Goal: Transaction & Acquisition: Register for event/course

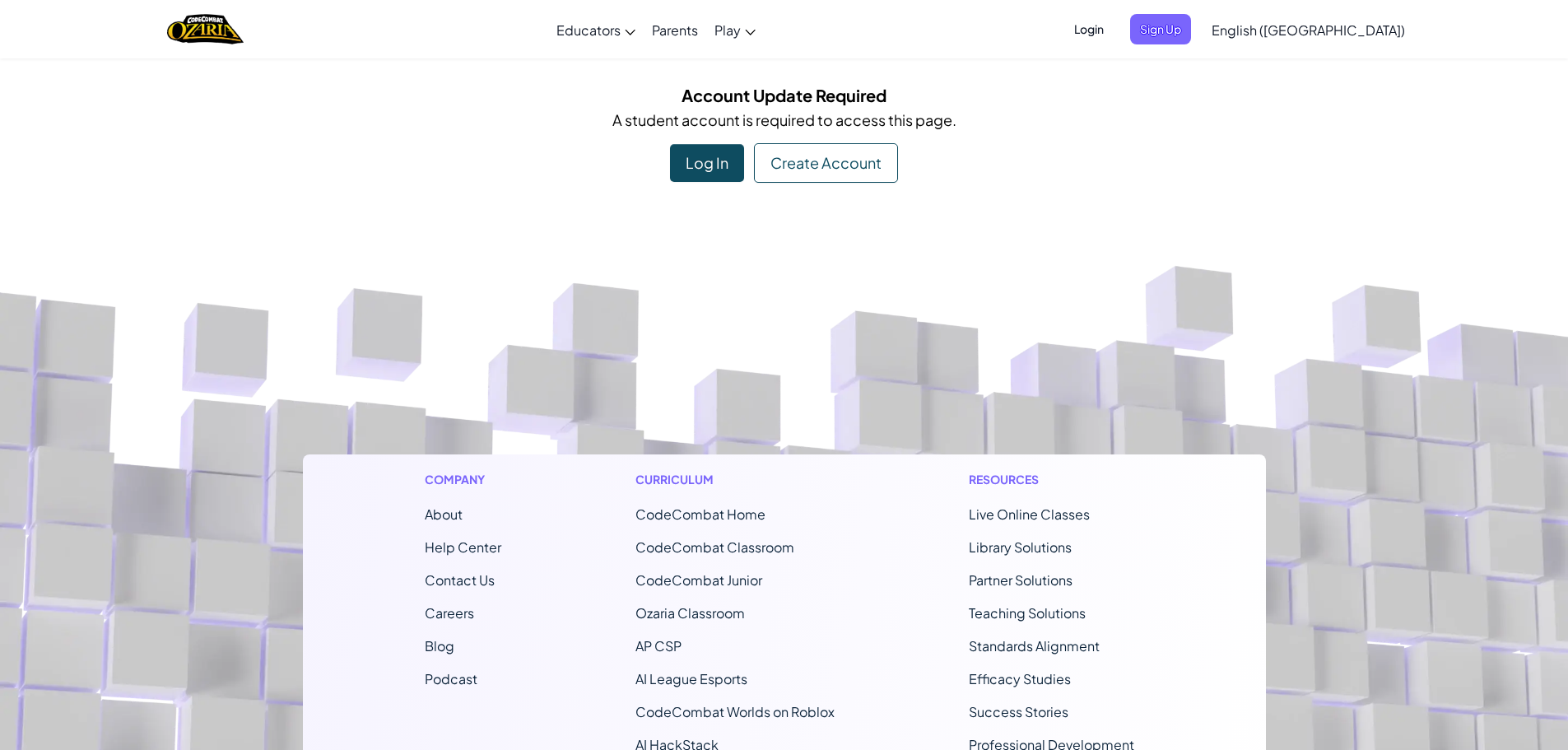
click at [698, 173] on div "Log In" at bounding box center [707, 162] width 74 height 38
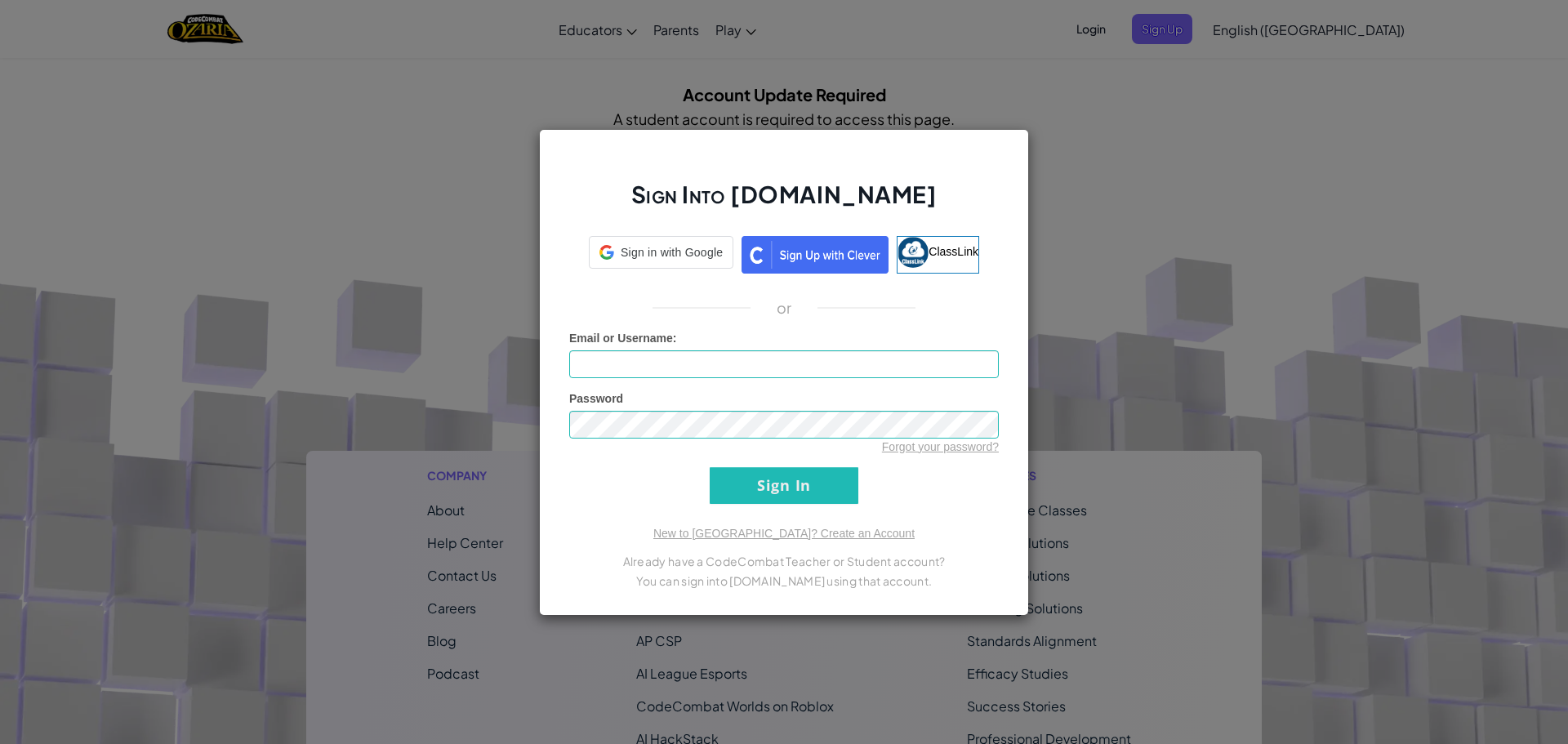
type input "[EMAIL_ADDRESS][DOMAIN_NAME]"
click at [767, 489] on input "Sign In" at bounding box center [784, 485] width 148 height 37
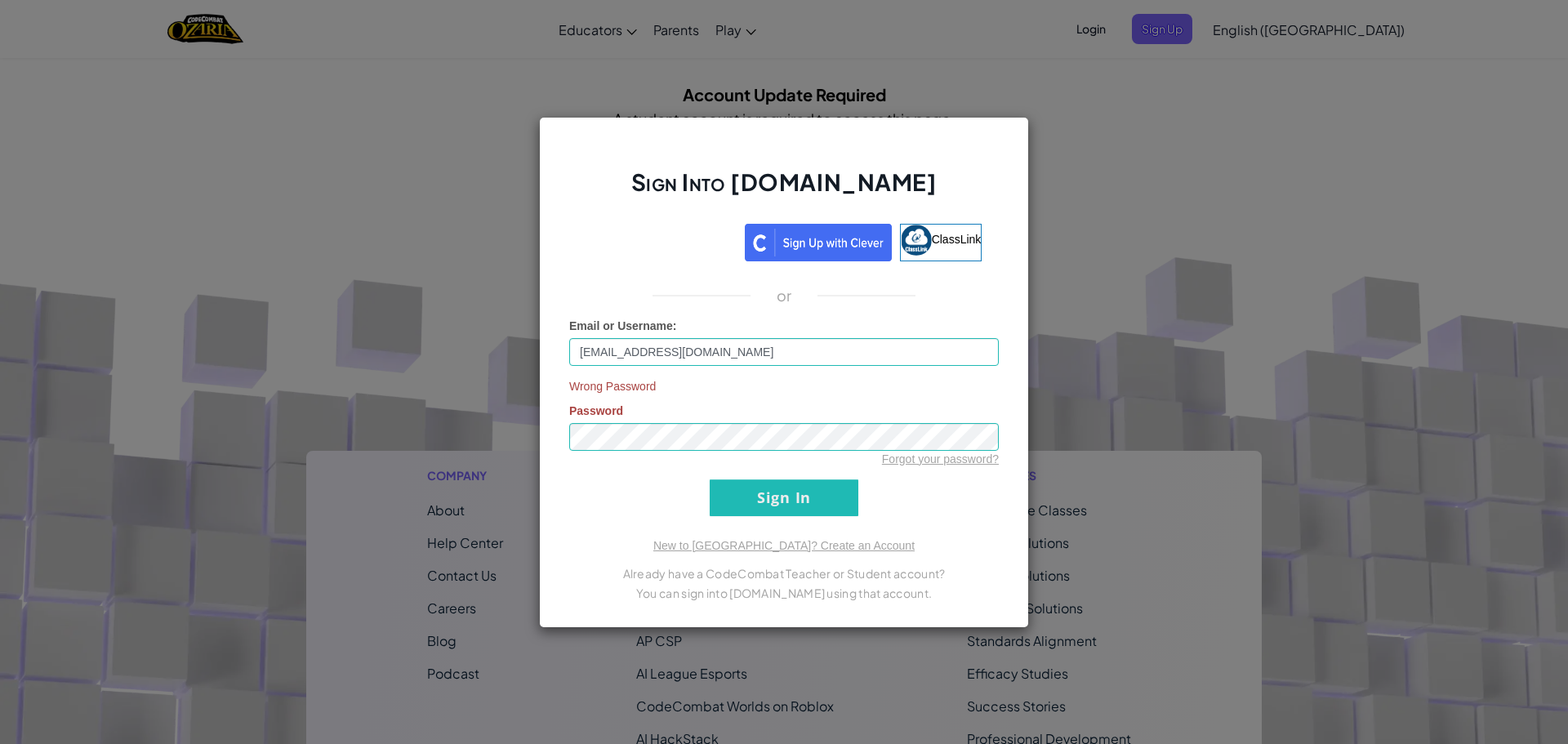
click at [1092, 125] on div "Sign Into [DOMAIN_NAME] ClassLink or Email or Username : [EMAIL_ADDRESS][DOMAIN…" at bounding box center [784, 372] width 1568 height 744
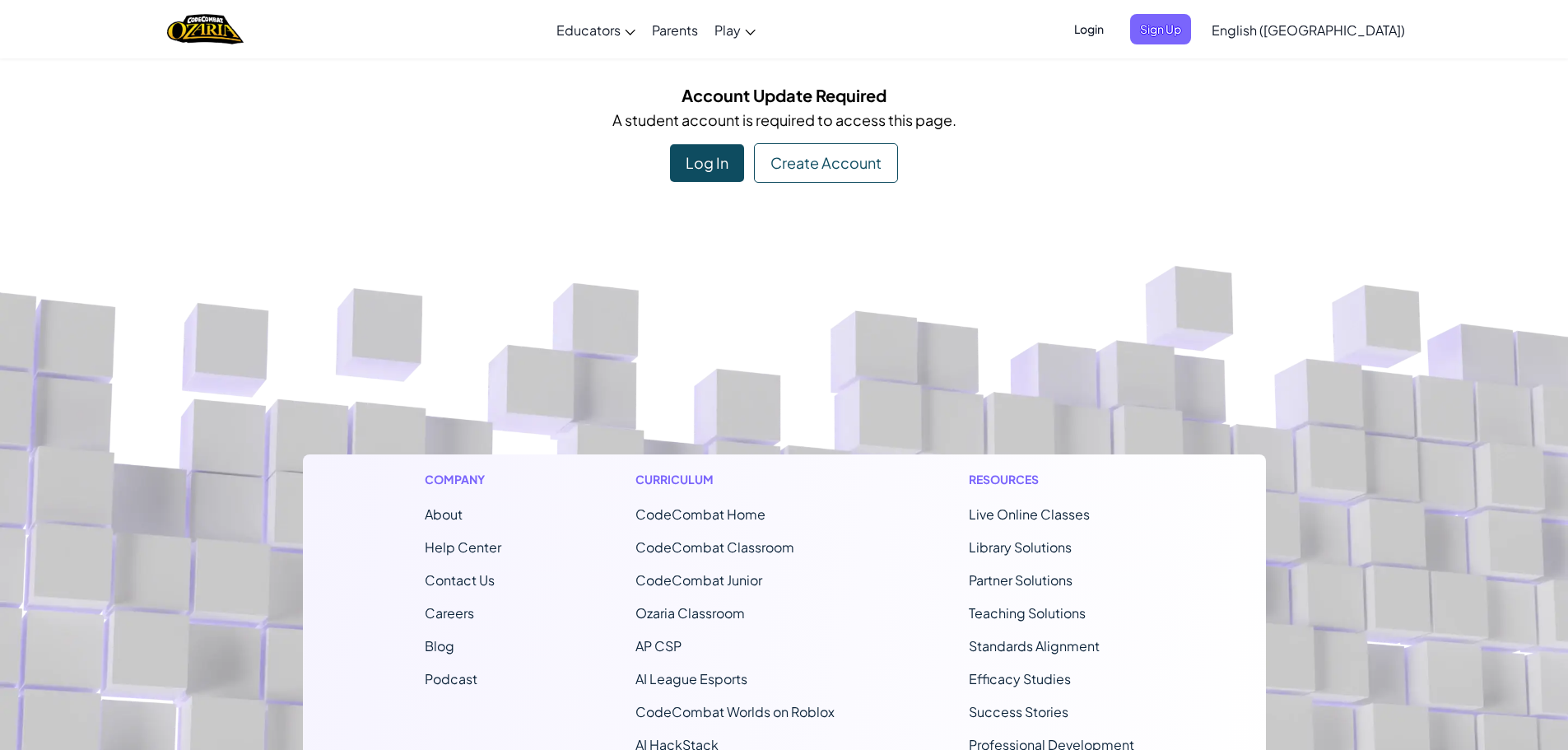
click at [808, 172] on div "Create Account" at bounding box center [826, 162] width 144 height 40
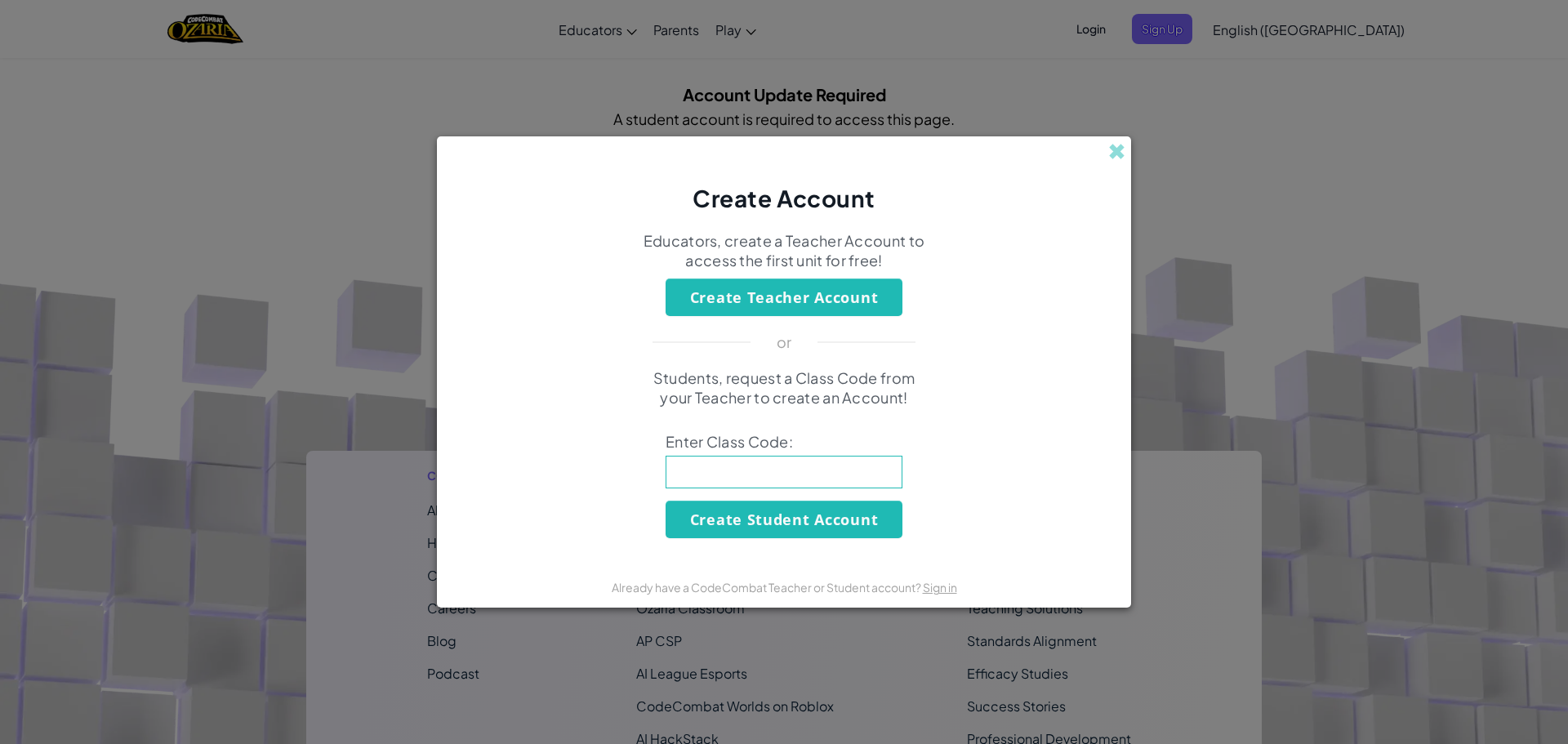
click at [765, 300] on button "Create Teacher Account" at bounding box center [784, 297] width 237 height 38
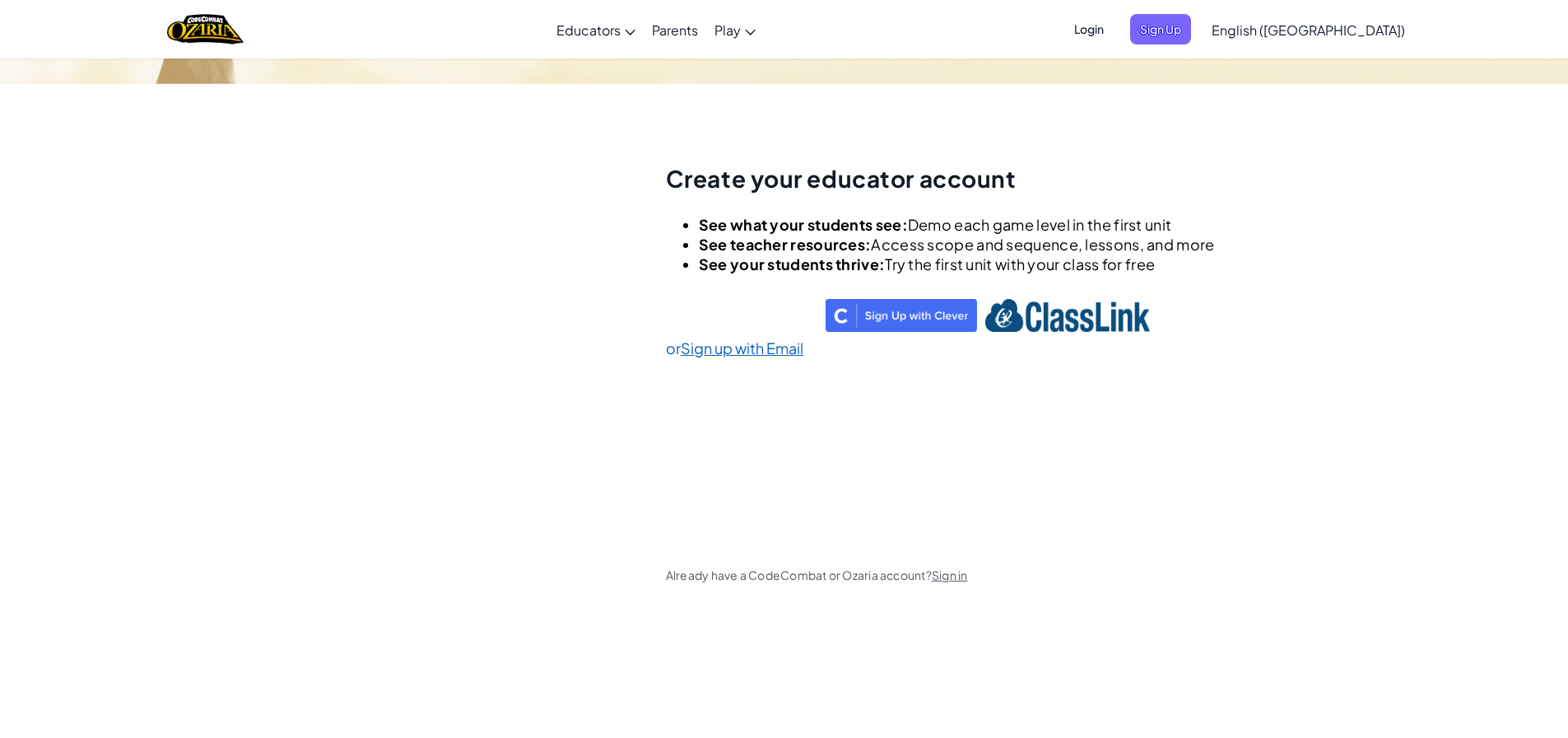
scroll to position [57, 0]
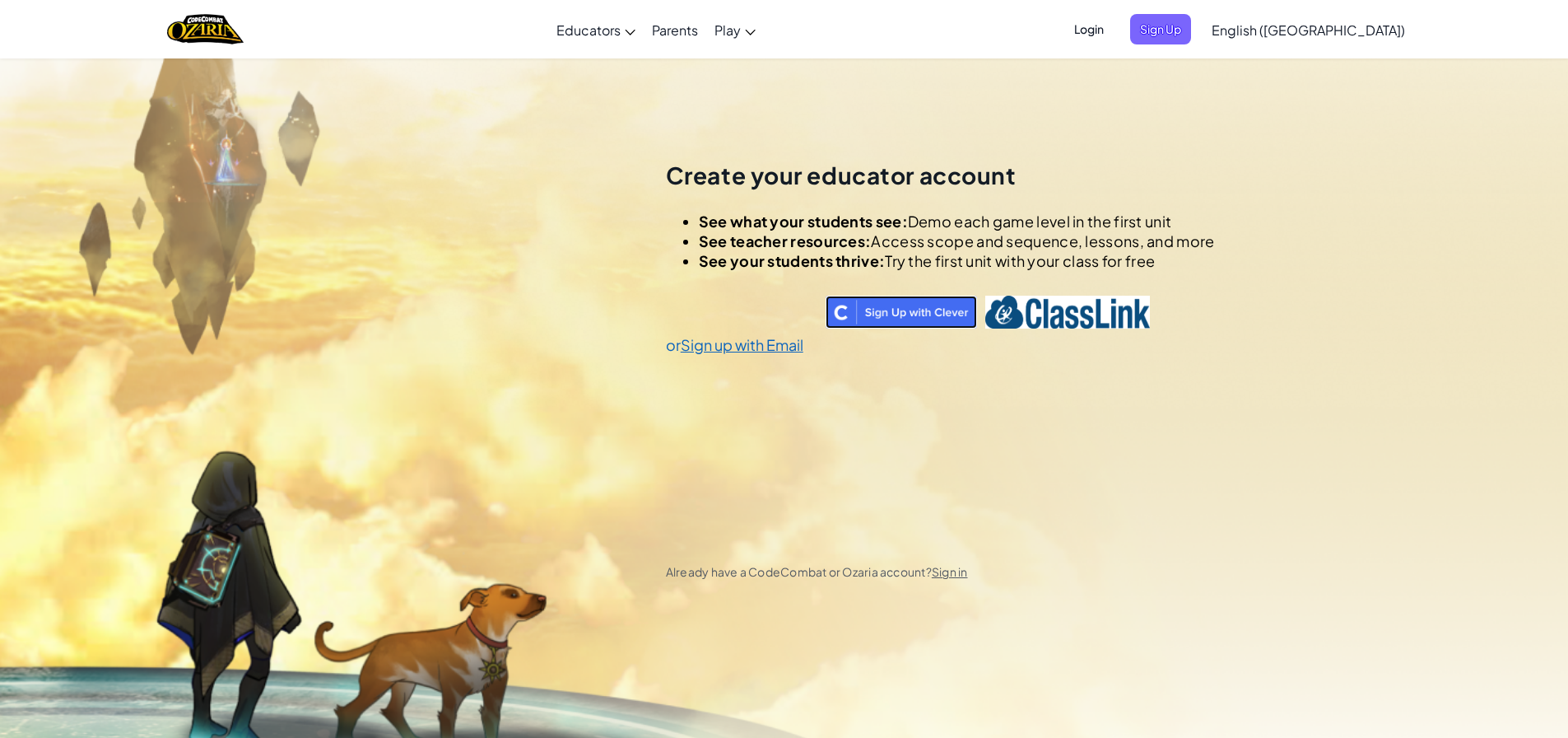
click at [887, 309] on img at bounding box center [901, 312] width 151 height 33
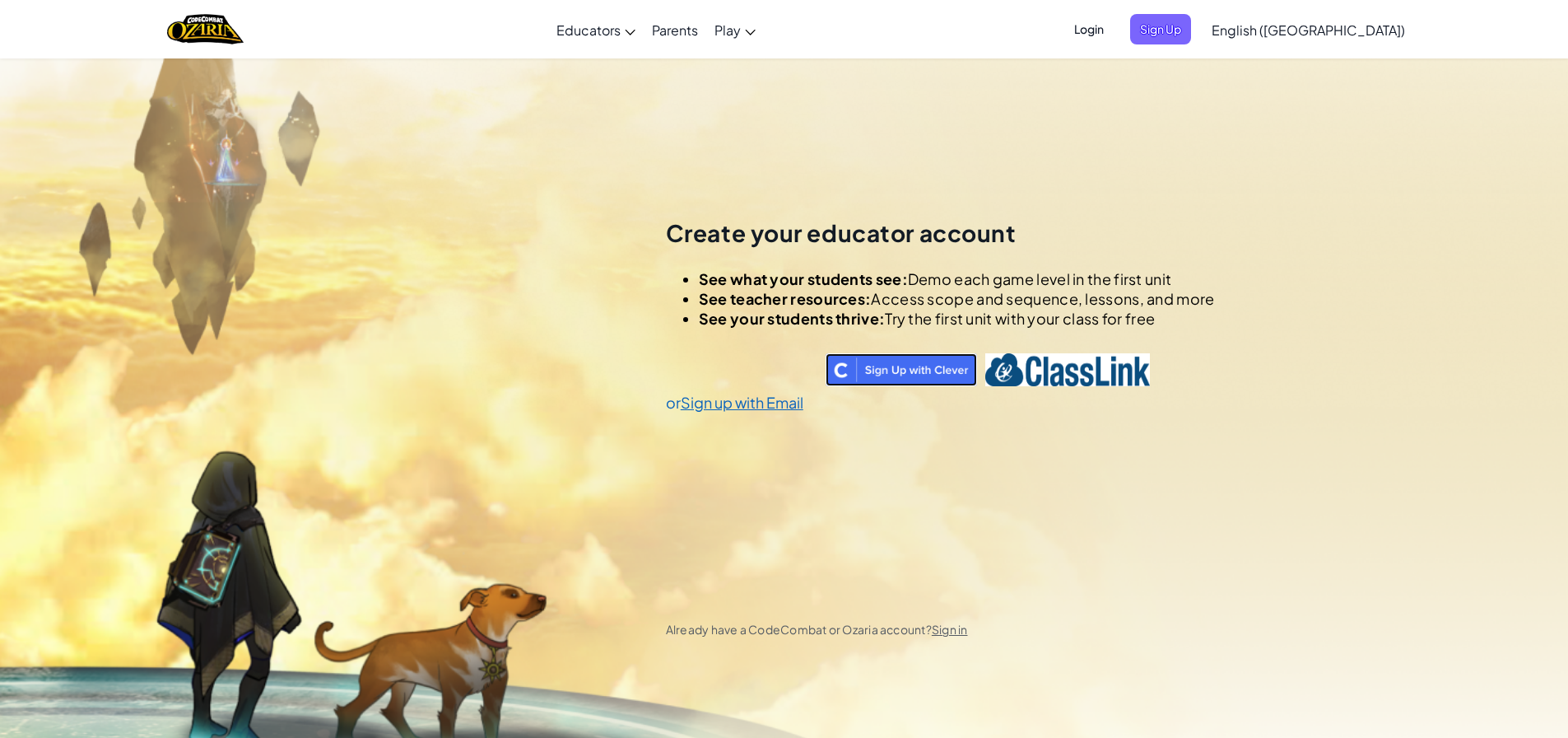
scroll to position [57, 0]
